Goal: Browse casually: Explore the website without a specific task or goal

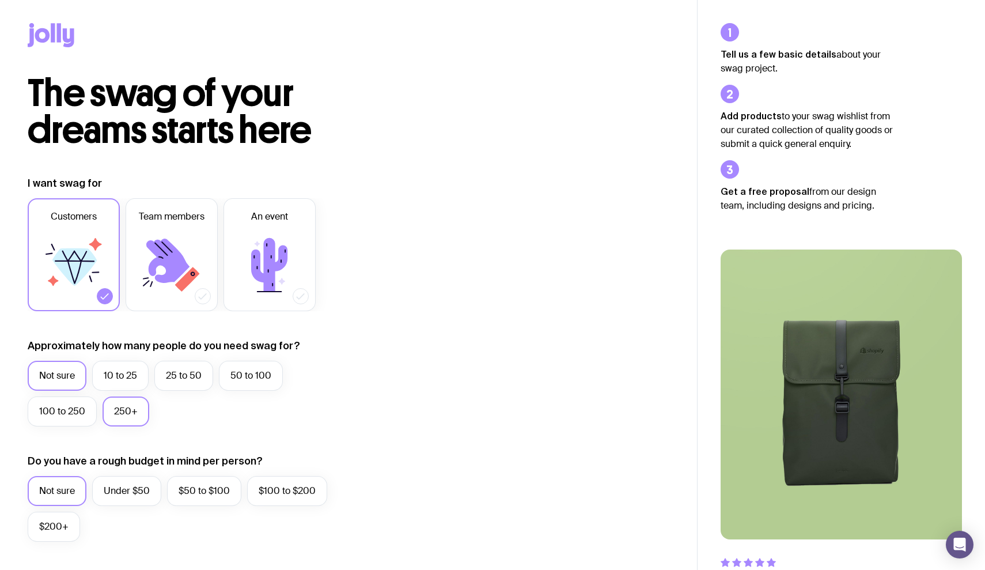
click at [128, 409] on label "250+" at bounding box center [126, 411] width 47 height 30
click at [0, 0] on input "250+" at bounding box center [0, 0] width 0 height 0
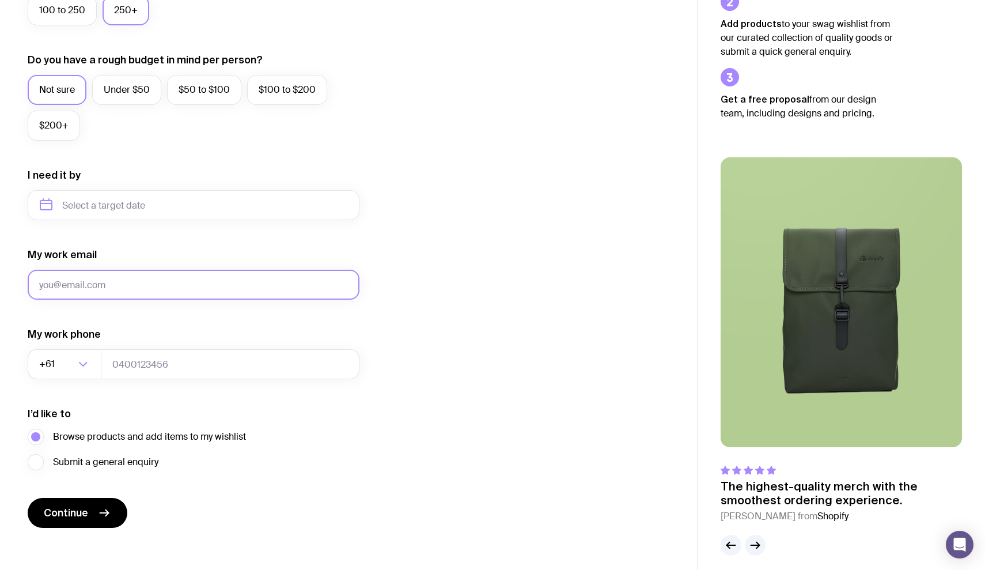
scroll to position [406, 0]
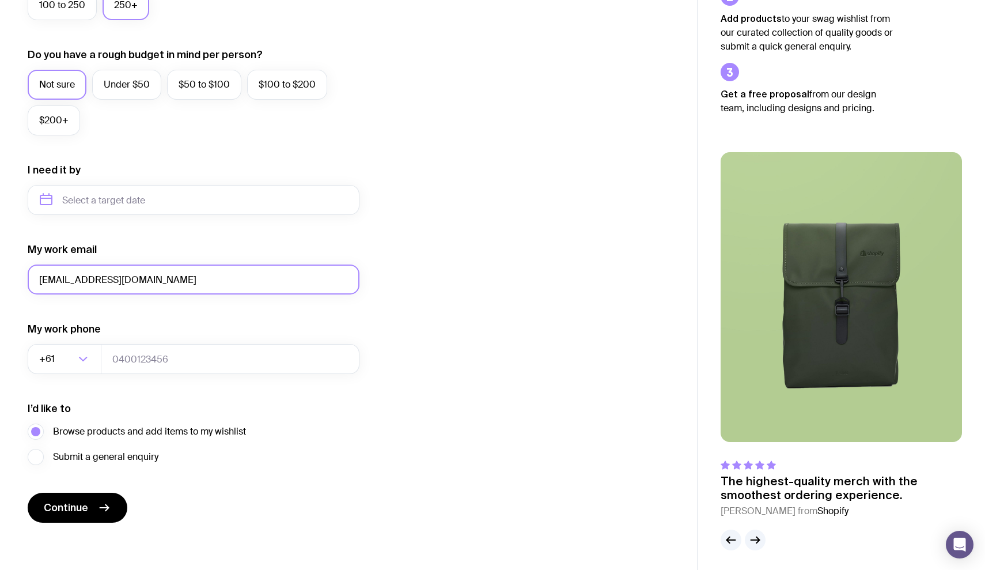
type input "[EMAIL_ADDRESS][DOMAIN_NAME]"
click at [231, 417] on div "I’d like to Browse products and add items to my wishlist Submit a general enqui…" at bounding box center [194, 432] width 332 height 63
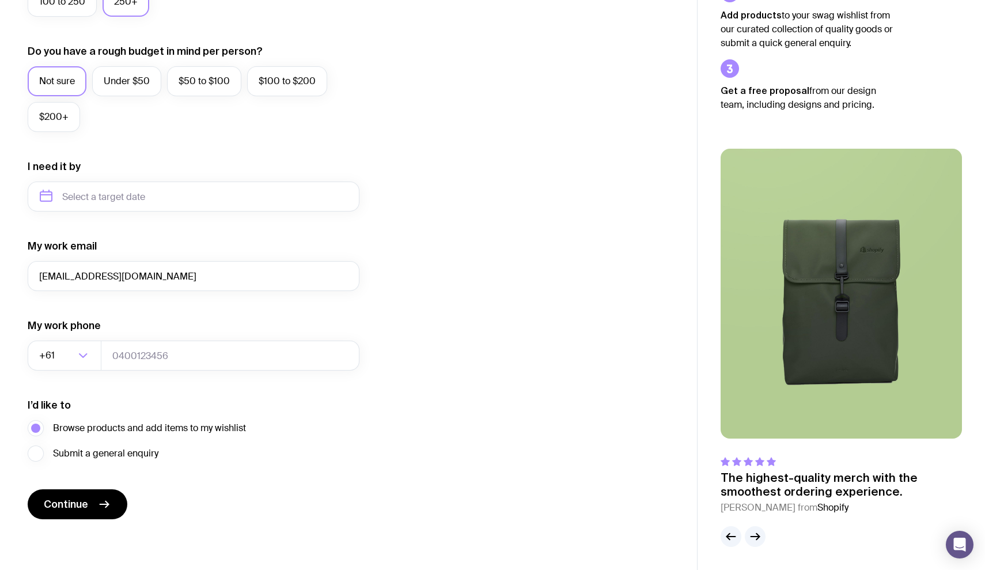
scroll to position [409, 0]
click at [71, 501] on span "Continue" at bounding box center [66, 504] width 44 height 14
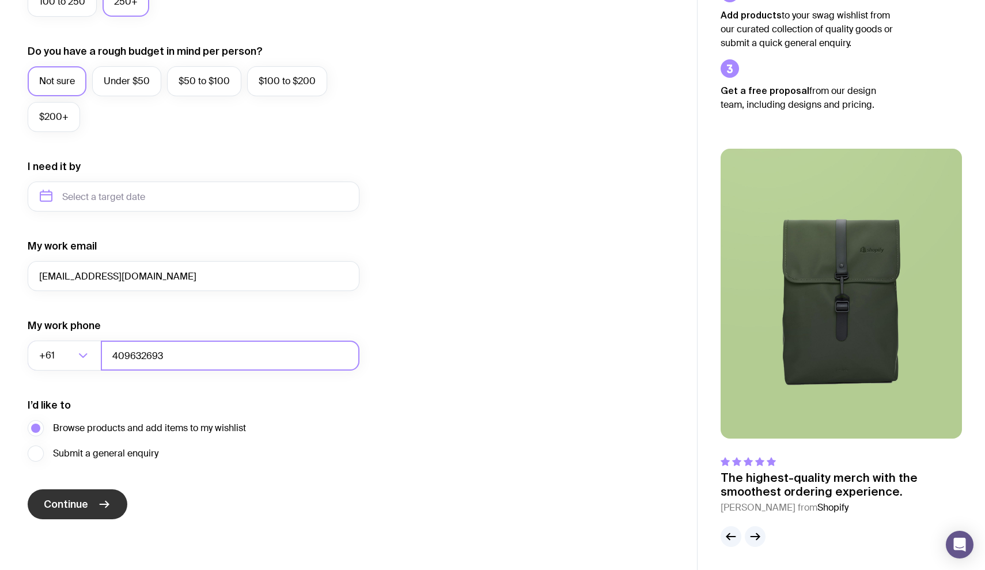
type input "409632693"
click at [63, 499] on span "Continue" at bounding box center [66, 504] width 44 height 14
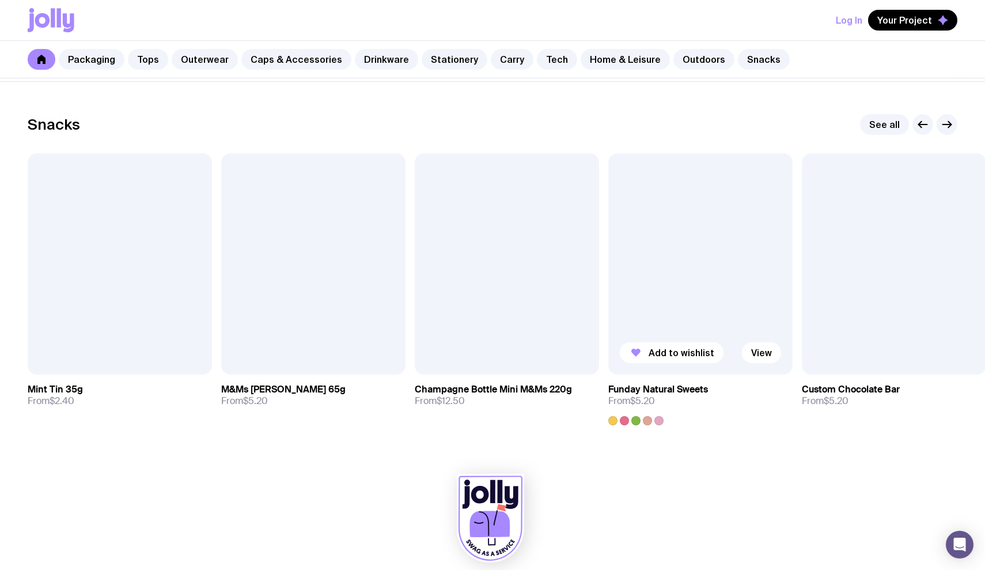
scroll to position [3910, 0]
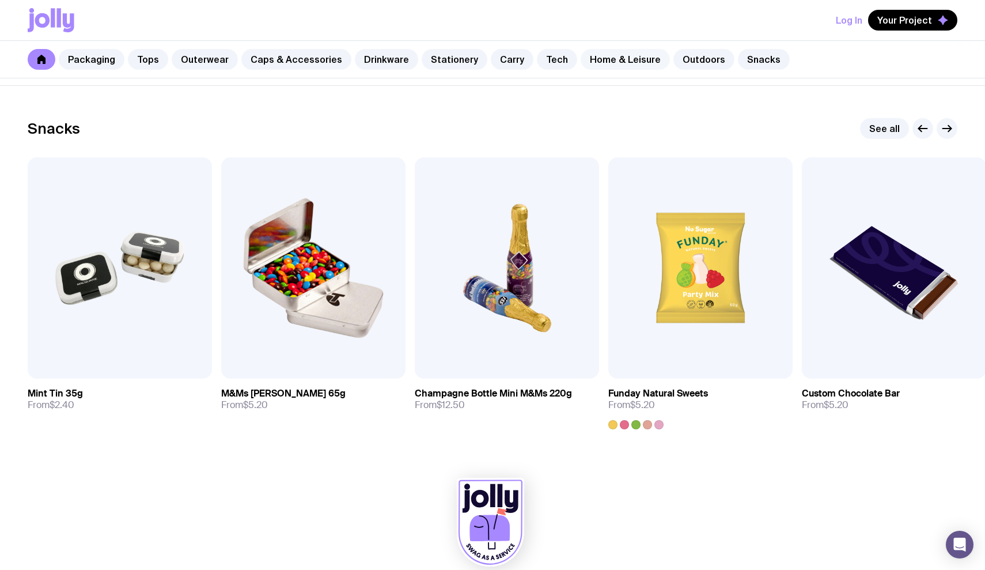
click at [597, 56] on link "Home & Leisure" at bounding box center [625, 59] width 89 height 21
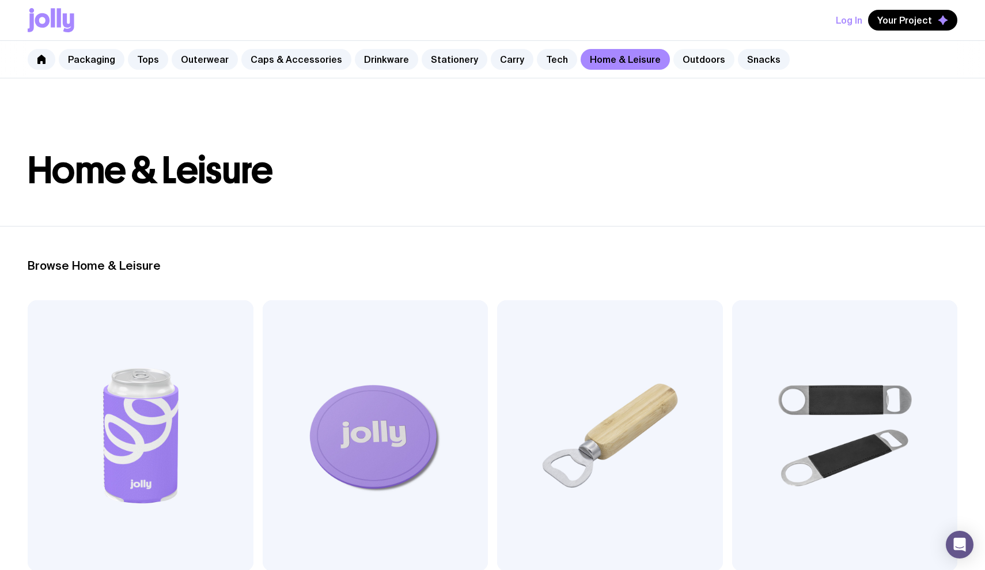
click at [689, 55] on link "Outdoors" at bounding box center [703, 59] width 61 height 21
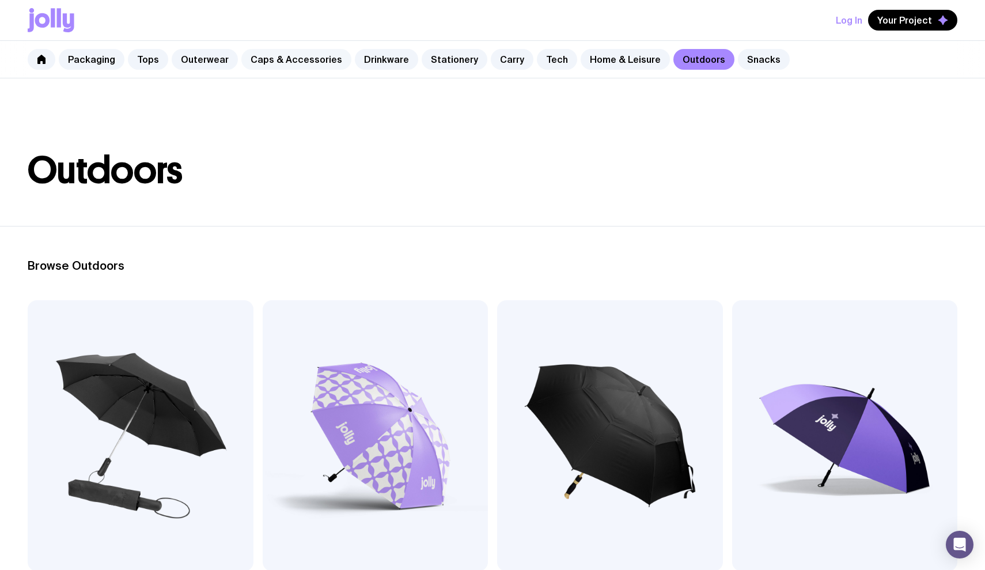
click at [301, 55] on link "Caps & Accessories" at bounding box center [296, 59] width 110 height 21
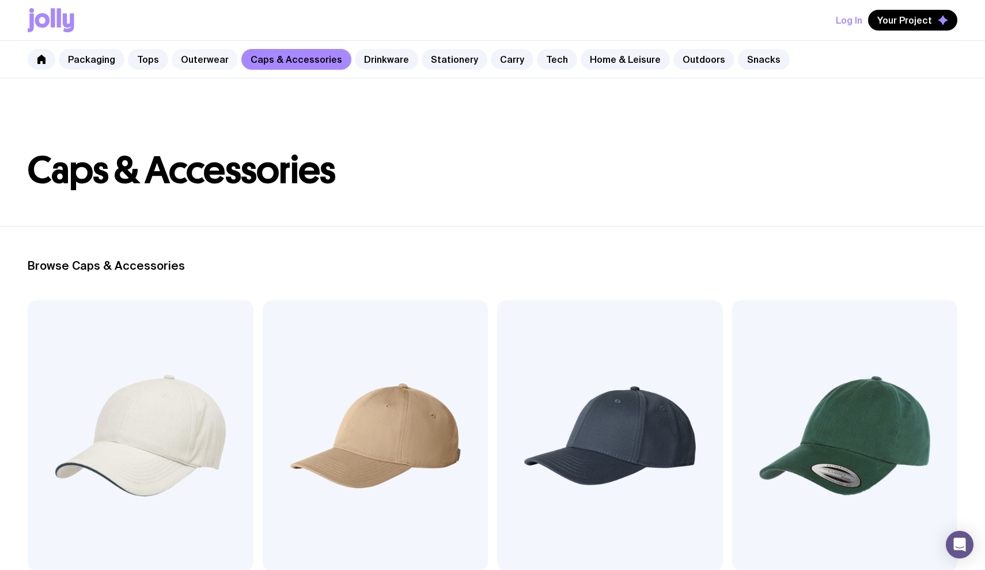
click at [211, 56] on link "Outerwear" at bounding box center [205, 59] width 66 height 21
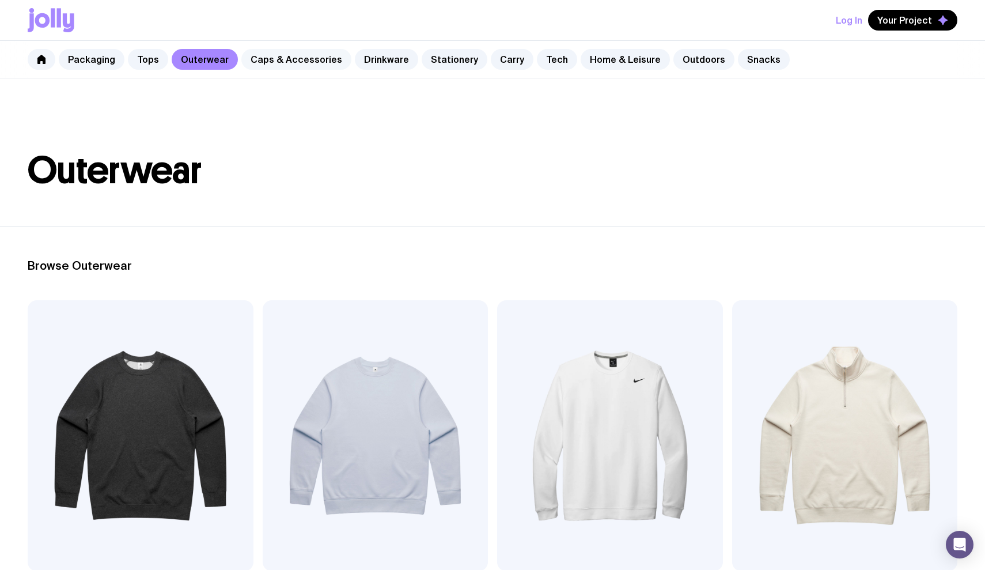
click at [297, 59] on link "Caps & Accessories" at bounding box center [296, 59] width 110 height 21
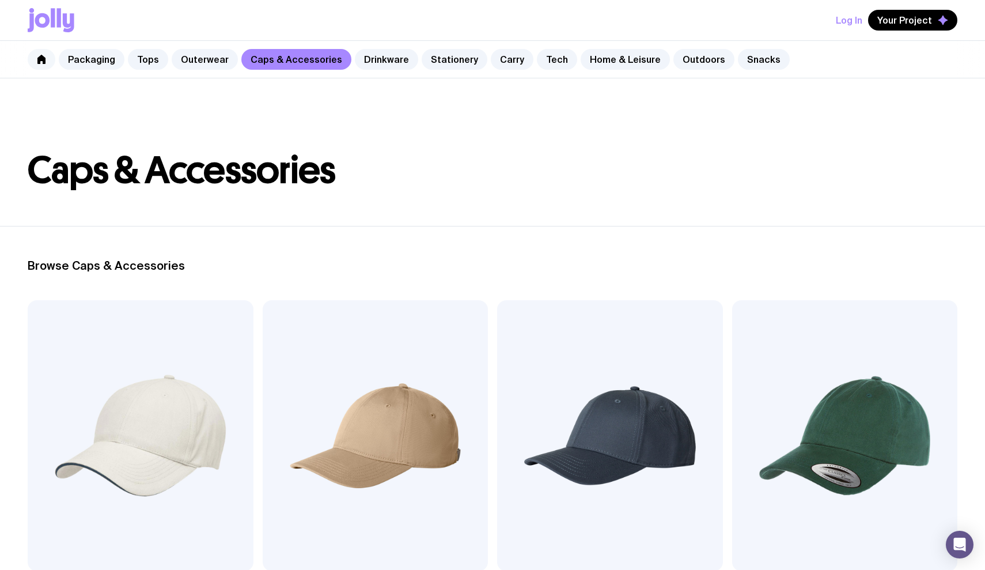
click at [41, 59] on icon at bounding box center [41, 59] width 8 height 9
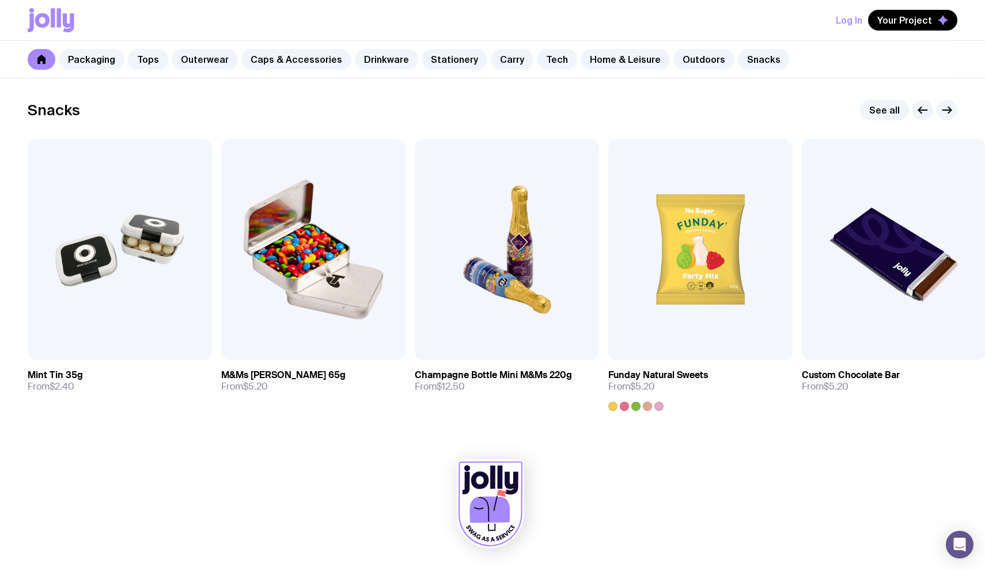
scroll to position [3929, 0]
